Goal: Task Accomplishment & Management: Manage account settings

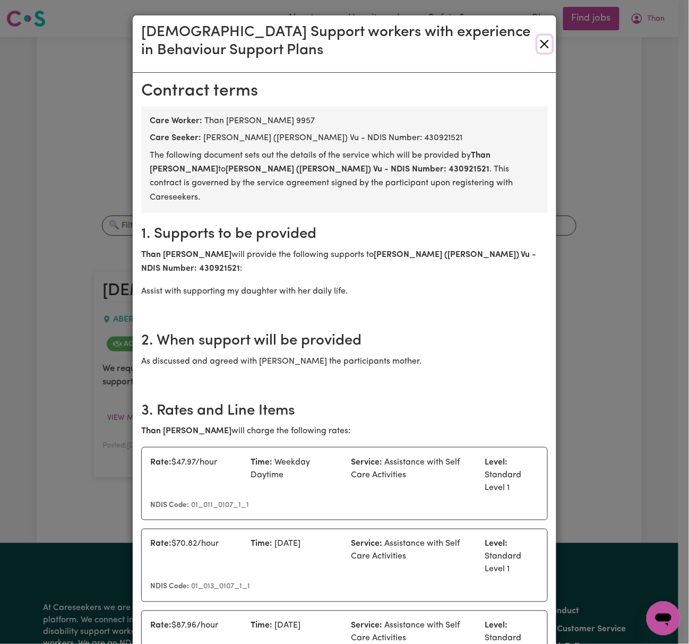
drag, startPoint x: 534, startPoint y: 44, endPoint x: 631, endPoint y: 24, distance: 99.1
click at [538, 44] on button "Close" at bounding box center [545, 44] width 14 height 17
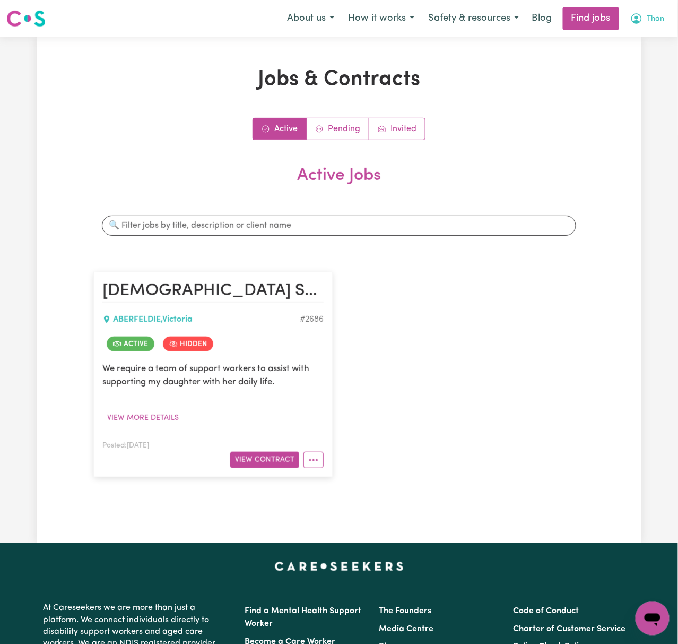
click at [648, 16] on span "Than" at bounding box center [656, 19] width 18 height 12
click at [640, 75] on link "Logout" at bounding box center [629, 81] width 84 height 20
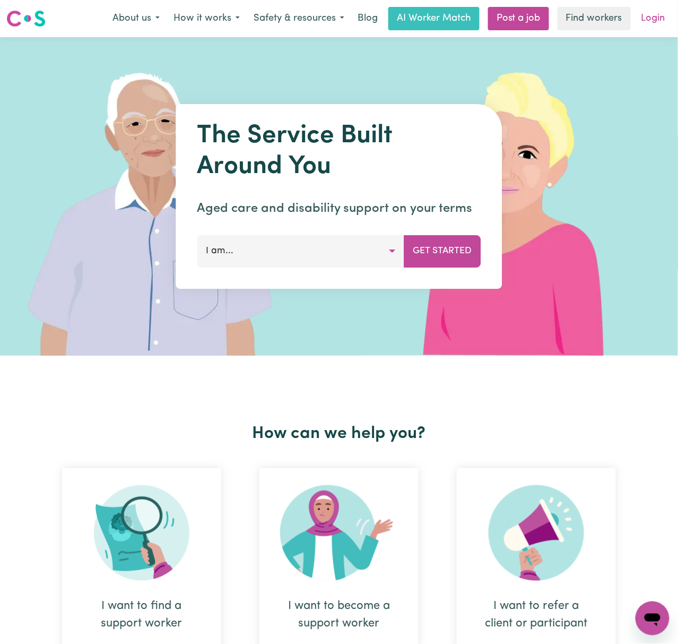
click at [661, 11] on link "Login" at bounding box center [653, 18] width 37 height 23
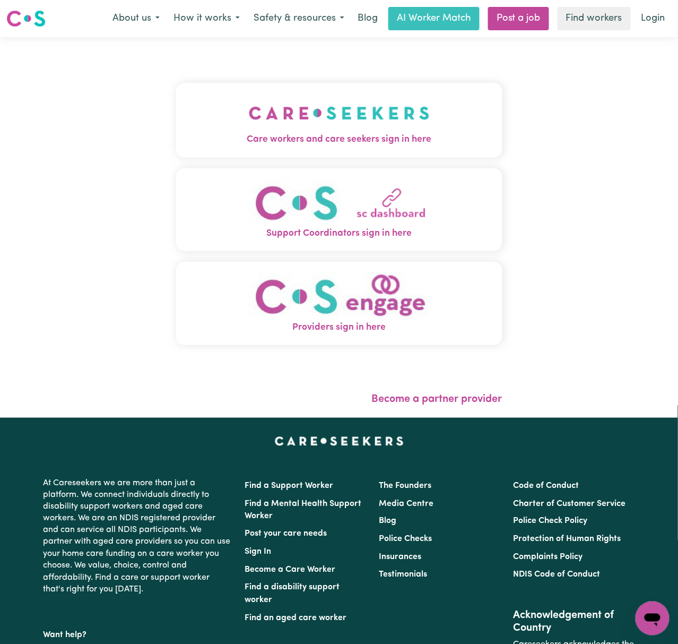
click at [359, 118] on img "Care workers and care seekers sign in here" at bounding box center [339, 112] width 181 height 39
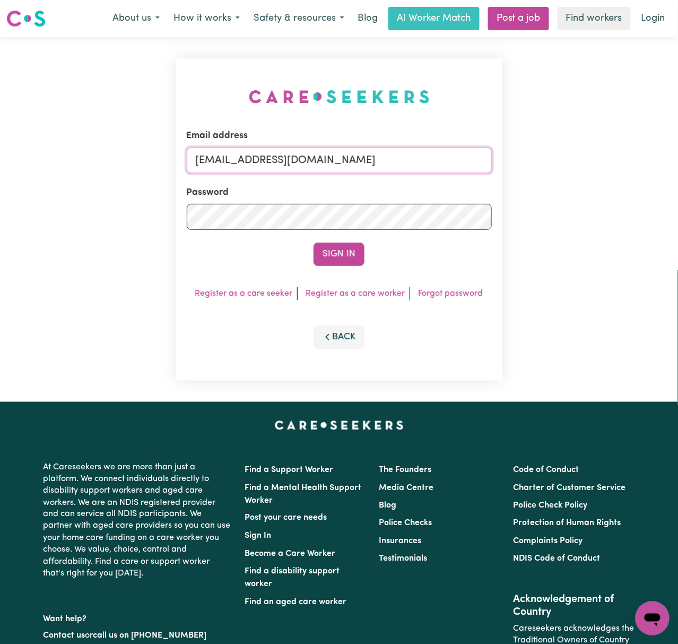
click at [321, 158] on input "[EMAIL_ADDRESS][DOMAIN_NAME]" at bounding box center [339, 160] width 305 height 25
drag, startPoint x: 243, startPoint y: 155, endPoint x: 572, endPoint y: 163, distance: 329.1
click at [572, 163] on div "Email address [EMAIL_ADDRESS][DOMAIN_NAME] Password Sign In Register as a care …" at bounding box center [339, 219] width 678 height 365
type input "[EMAIL_ADDRESS][DOMAIN_NAME]"
click at [314, 243] on button "Sign In" at bounding box center [339, 254] width 51 height 23
